Goal: Find specific page/section: Find specific page/section

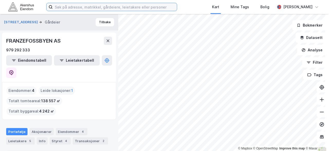
click at [93, 8] on input at bounding box center [115, 7] width 124 height 8
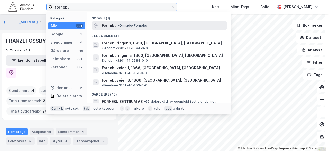
type input "fornebu"
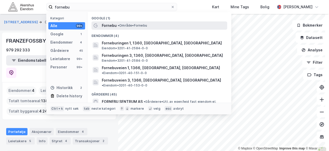
click at [123, 27] on span "• Område • [GEOGRAPHIC_DATA]" at bounding box center [132, 25] width 29 height 4
